Goal: Task Accomplishment & Management: Complete application form

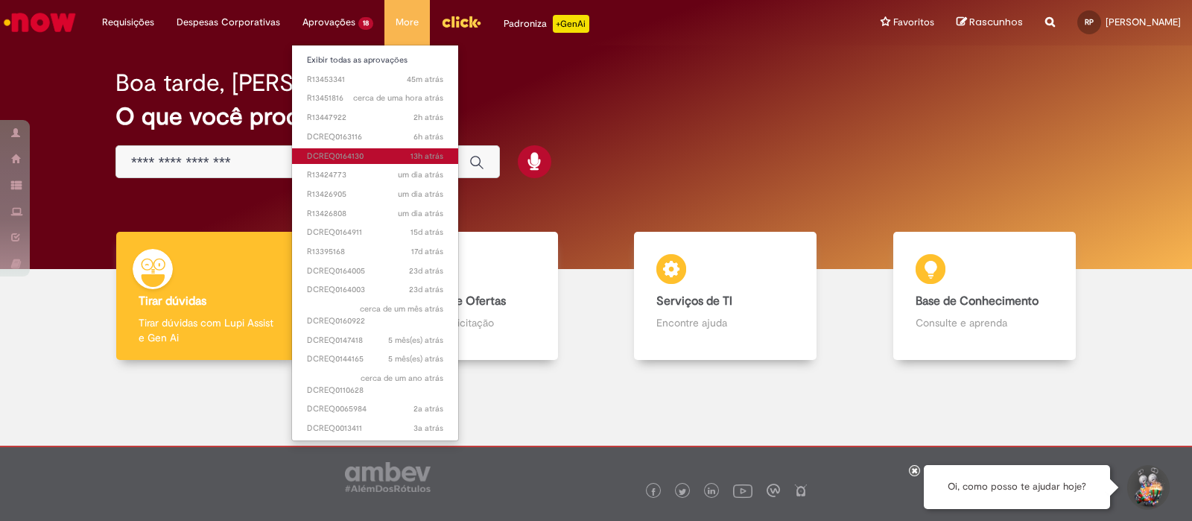
click at [383, 153] on span "13h atrás 13 horas atrás DCREQ0164130" at bounding box center [375, 156] width 136 height 12
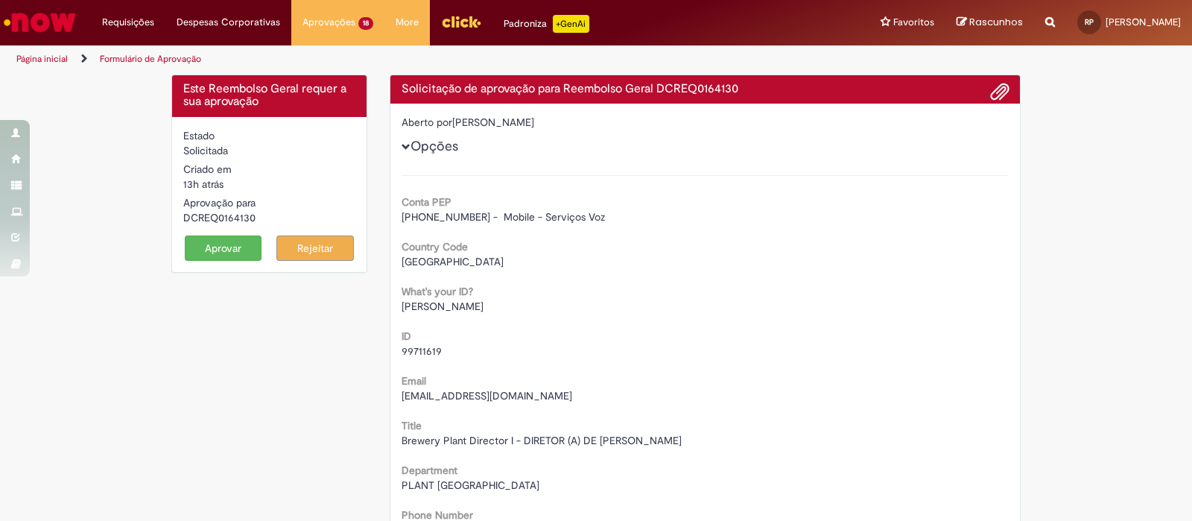
click at [220, 248] on button "Aprovar" at bounding box center [223, 247] width 77 height 25
